Goal: Find specific page/section

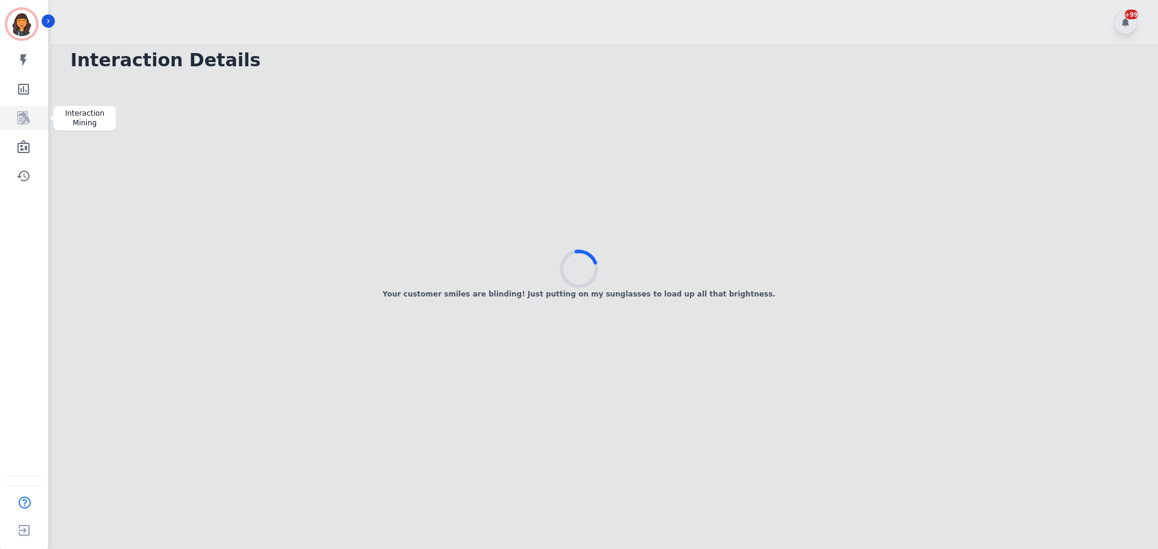
click at [28, 121] on icon "Sidebar" at bounding box center [24, 118] width 10 height 11
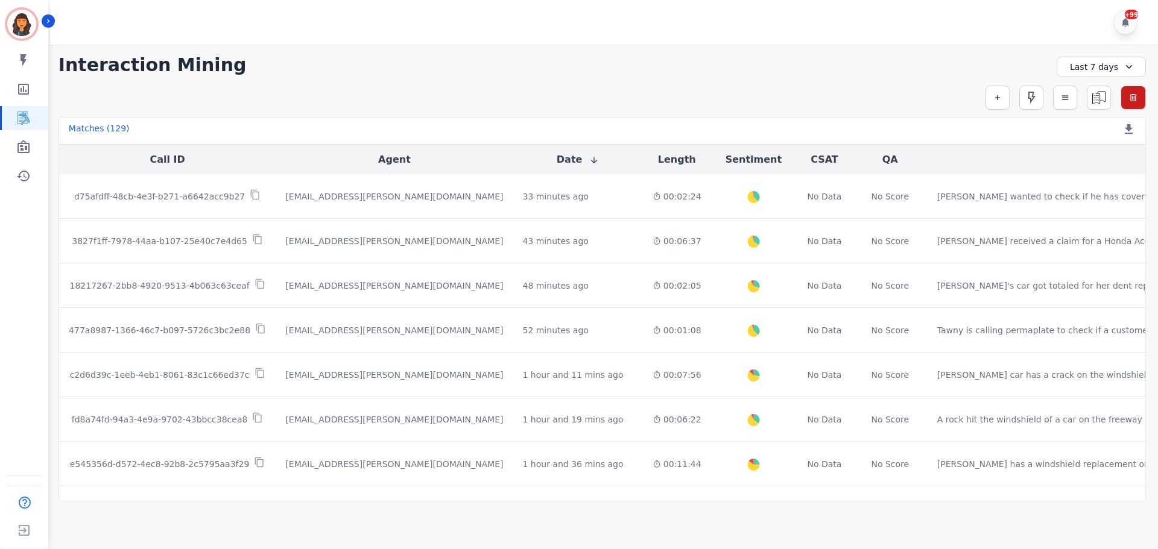
click at [1088, 67] on div "Last 7 days" at bounding box center [1100, 67] width 89 height 21
click at [1094, 109] on li "[DATE]" at bounding box center [1109, 109] width 60 height 12
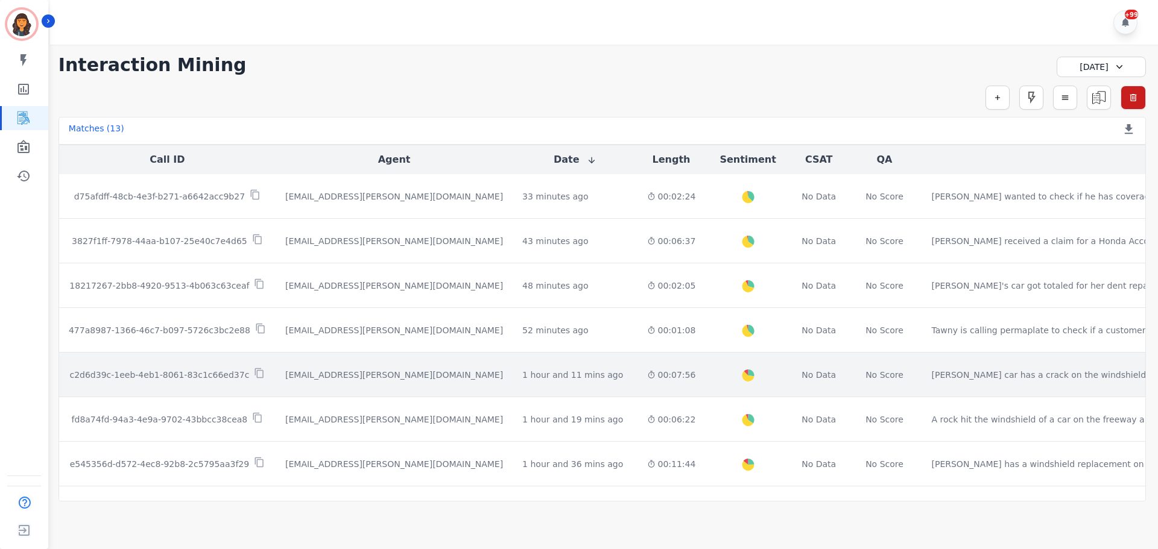
click at [195, 371] on p "c2d6d39c-1eeb-4eb1-8061-83c1c66ed37c" at bounding box center [159, 375] width 180 height 12
